Goal: Browse casually: Explore the website without a specific task or goal

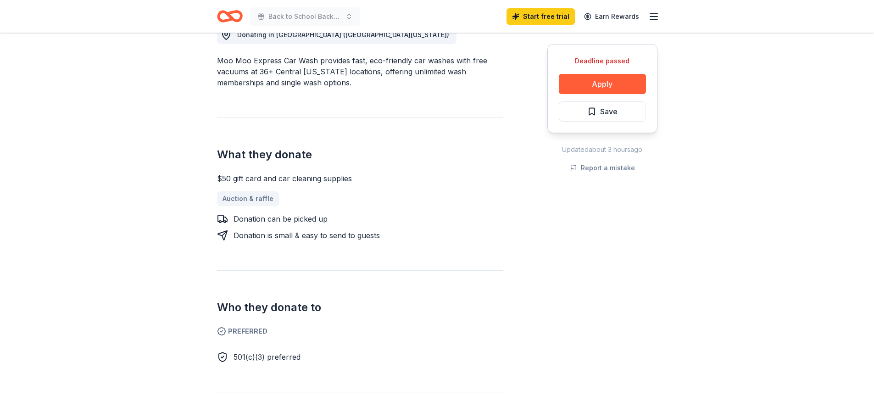
scroll to position [229, 0]
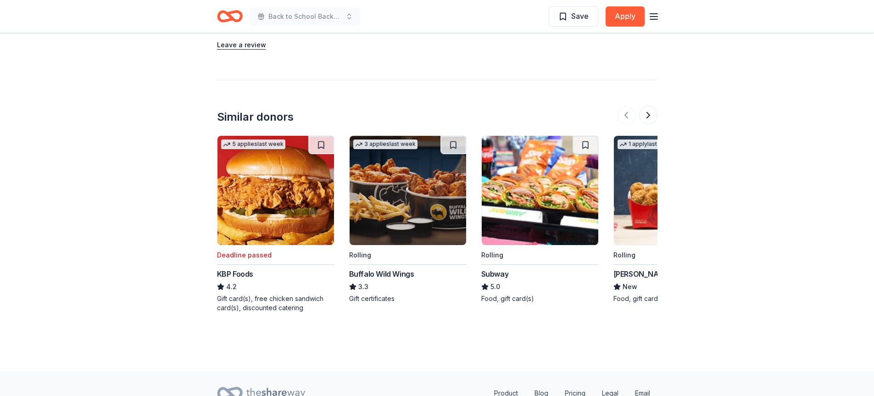
scroll to position [1078, 0]
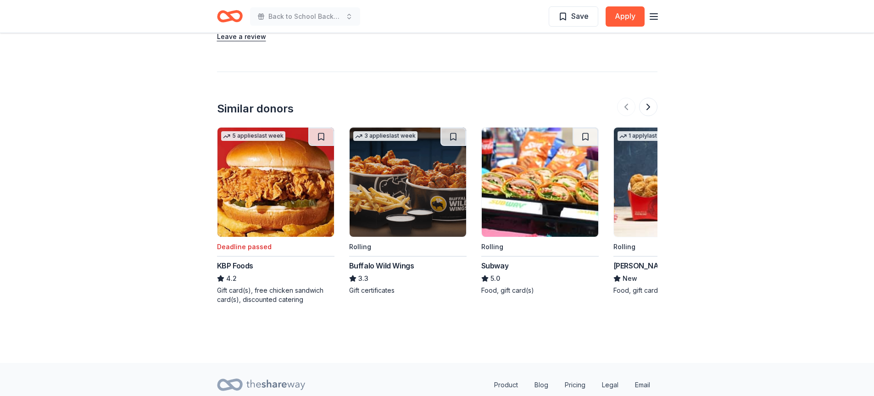
click at [393, 175] on img at bounding box center [408, 182] width 117 height 109
click at [563, 170] on img at bounding box center [540, 182] width 117 height 109
click at [640, 183] on img at bounding box center [672, 182] width 117 height 109
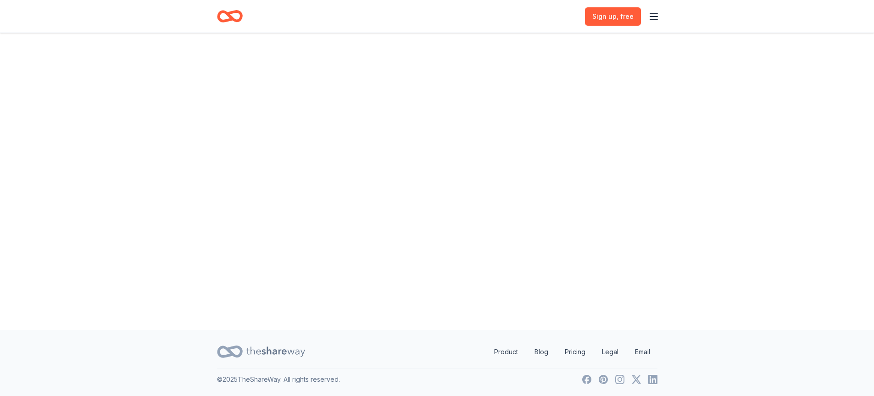
scroll to position [0, 0]
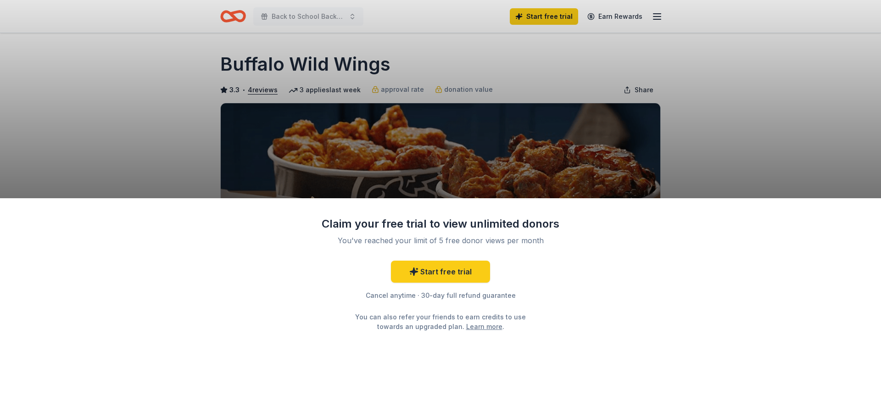
click at [490, 166] on div "Claim your free trial to view unlimited donors You've reached your limit of 5 f…" at bounding box center [440, 198] width 881 height 396
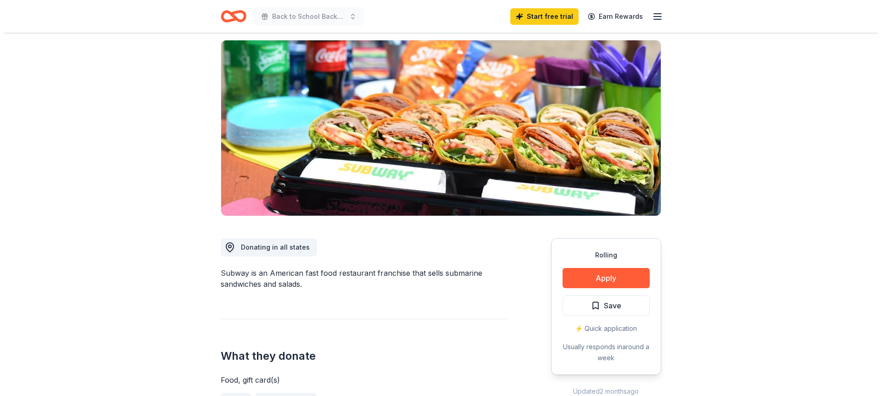
scroll to position [321, 0]
